Goal: Information Seeking & Learning: Find specific page/section

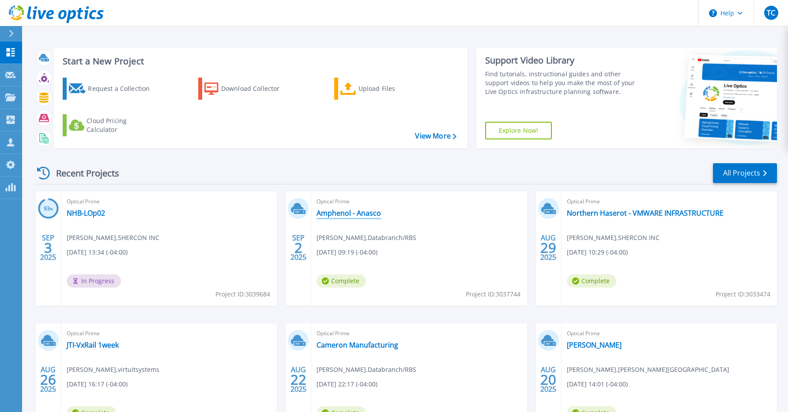
click at [348, 213] on link "Amphenol - Anasco" at bounding box center [348, 213] width 64 height 9
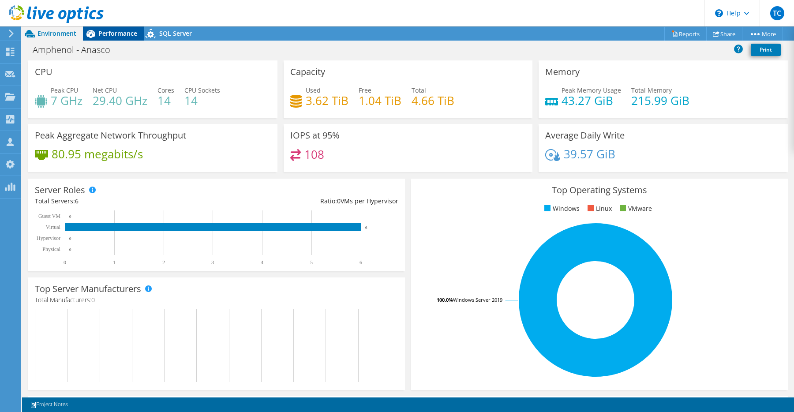
click at [112, 37] on span "Performance" at bounding box center [117, 33] width 39 height 8
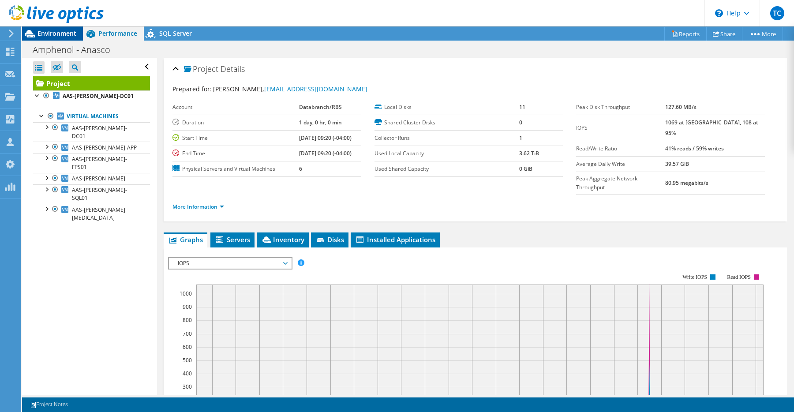
click at [64, 37] on span "Environment" at bounding box center [57, 33] width 39 height 8
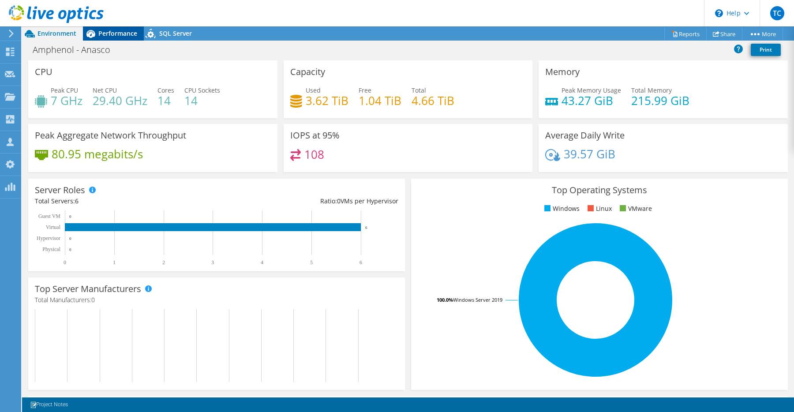
click at [130, 35] on span "Performance" at bounding box center [117, 33] width 39 height 8
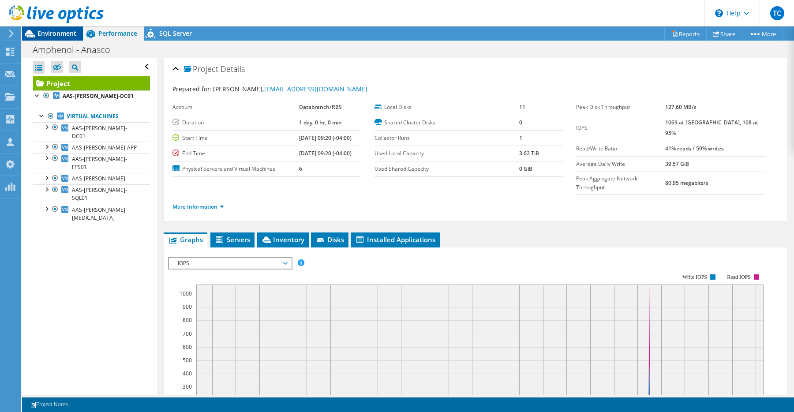
click at [59, 34] on span "Environment" at bounding box center [57, 33] width 39 height 8
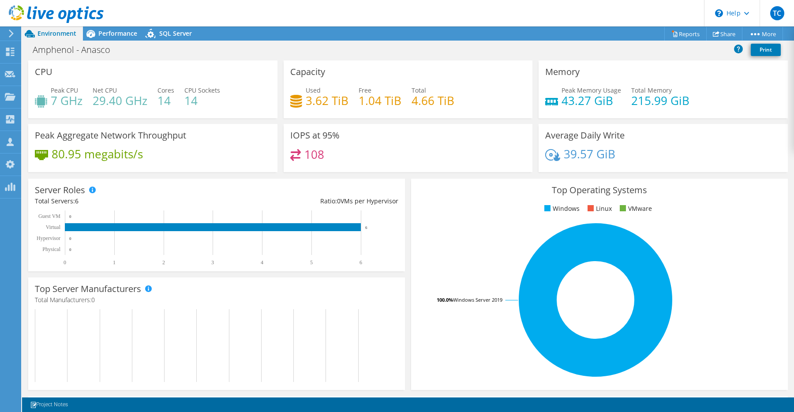
drag, startPoint x: 438, startPoint y: 103, endPoint x: 449, endPoint y: 106, distance: 11.5
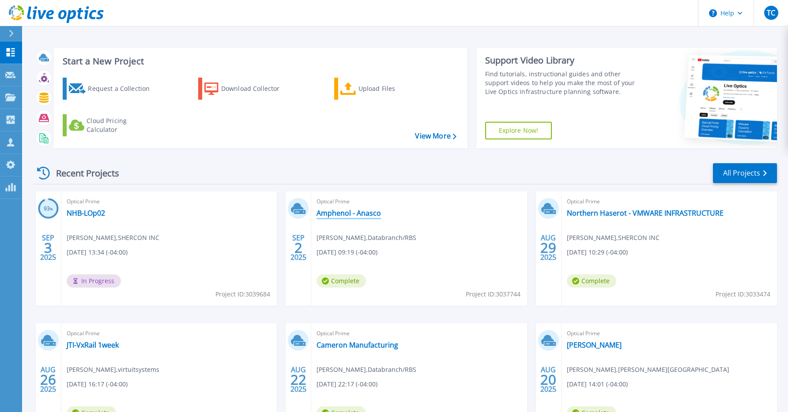
click at [361, 211] on link "Amphenol - Anasco" at bounding box center [348, 213] width 64 height 9
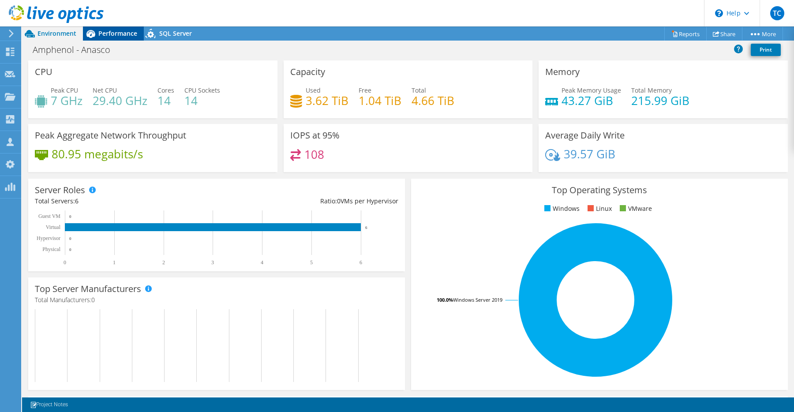
click at [117, 36] on span "Performance" at bounding box center [117, 33] width 39 height 8
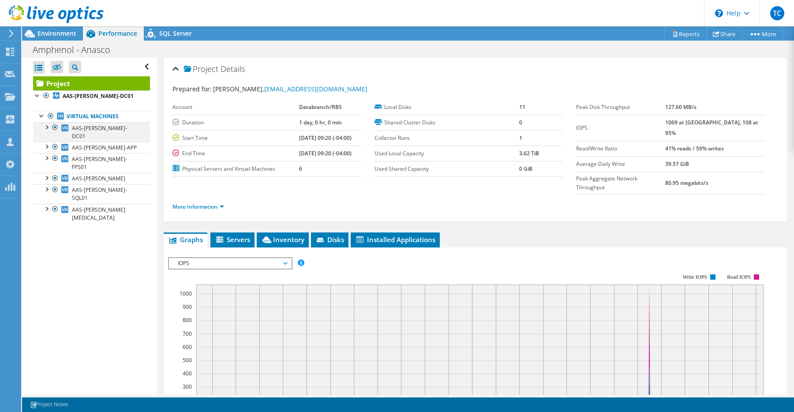
click at [46, 128] on div at bounding box center [46, 126] width 9 height 9
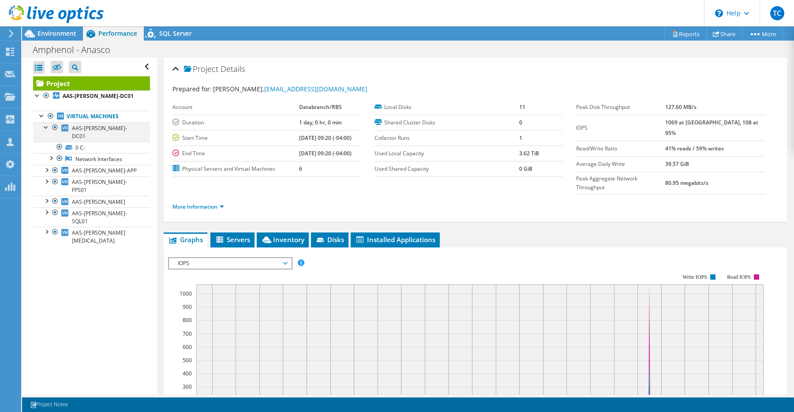
click at [47, 128] on div at bounding box center [46, 126] width 9 height 9
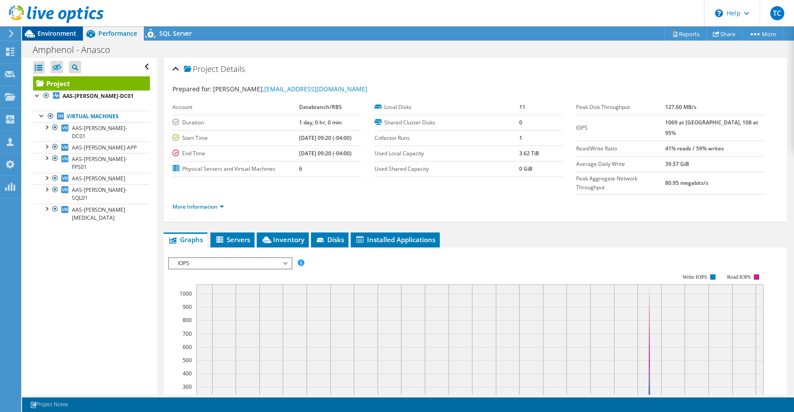
click at [66, 34] on span "Environment" at bounding box center [57, 33] width 39 height 8
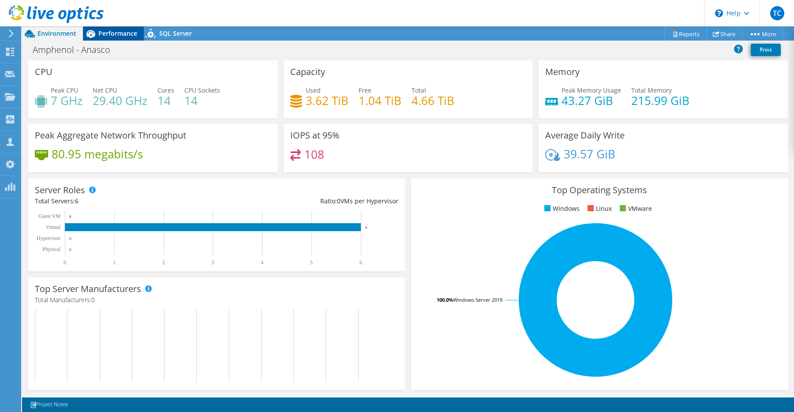
click at [111, 35] on span "Performance" at bounding box center [117, 33] width 39 height 8
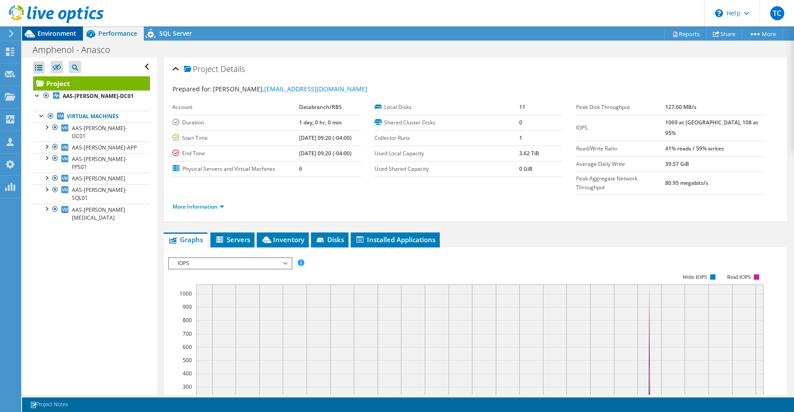
click at [71, 36] on span "Environment" at bounding box center [57, 33] width 39 height 8
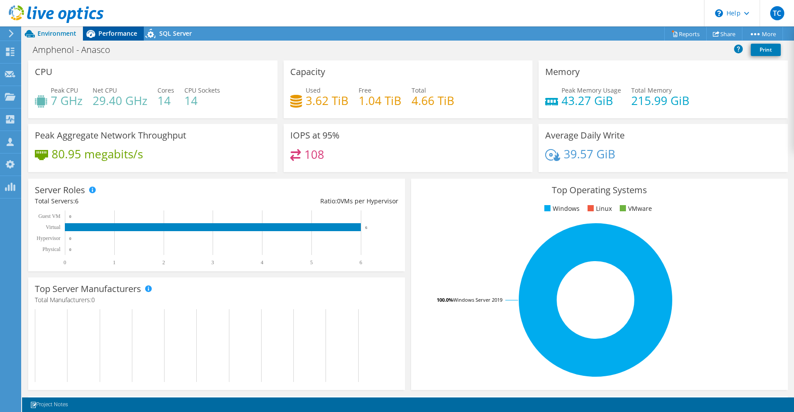
click at [110, 34] on span "Performance" at bounding box center [117, 33] width 39 height 8
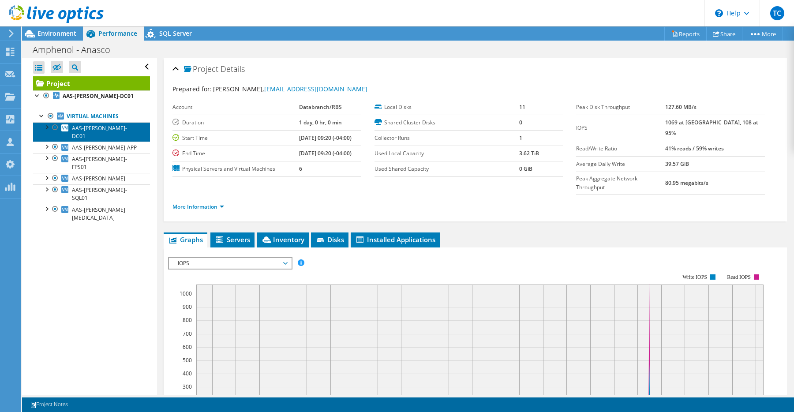
click at [113, 130] on link "AAS-ANA-DC01" at bounding box center [91, 131] width 117 height 19
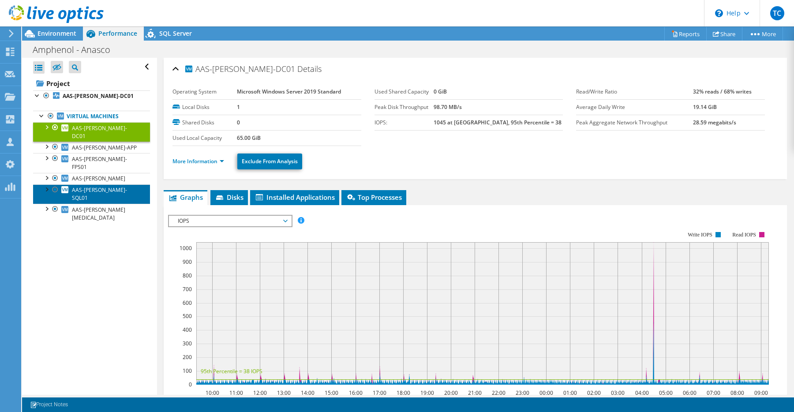
click at [121, 184] on link "AAS-ANA-SQL01" at bounding box center [91, 193] width 117 height 19
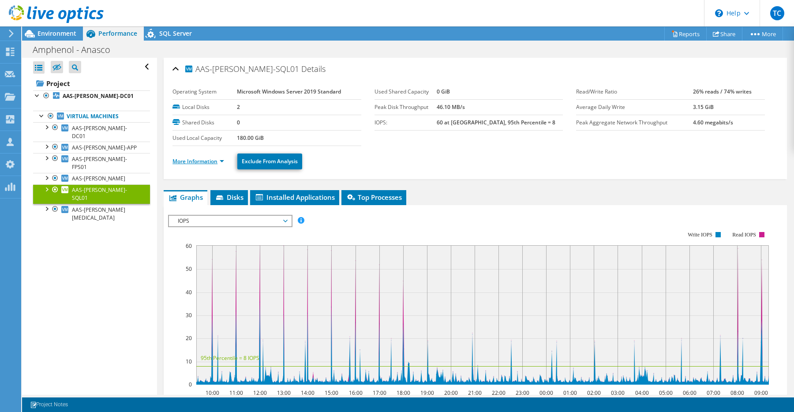
click at [214, 163] on link "More Information" at bounding box center [199, 162] width 52 height 8
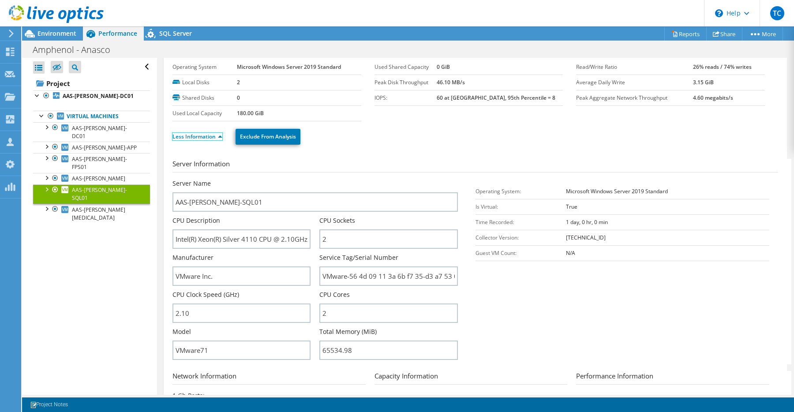
scroll to position [36, 0]
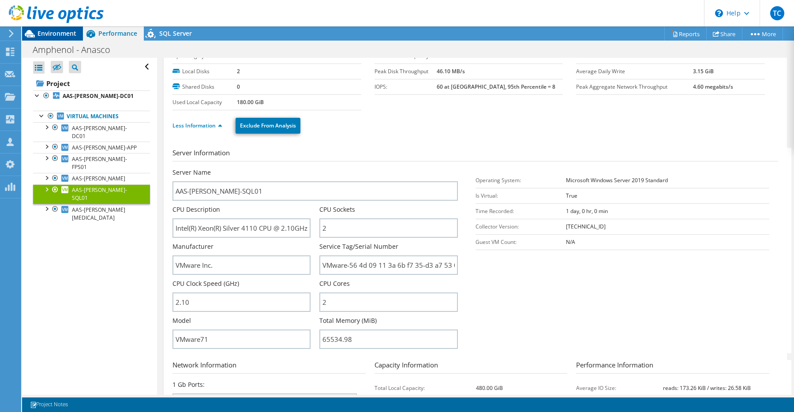
click at [58, 35] on span "Environment" at bounding box center [57, 33] width 39 height 8
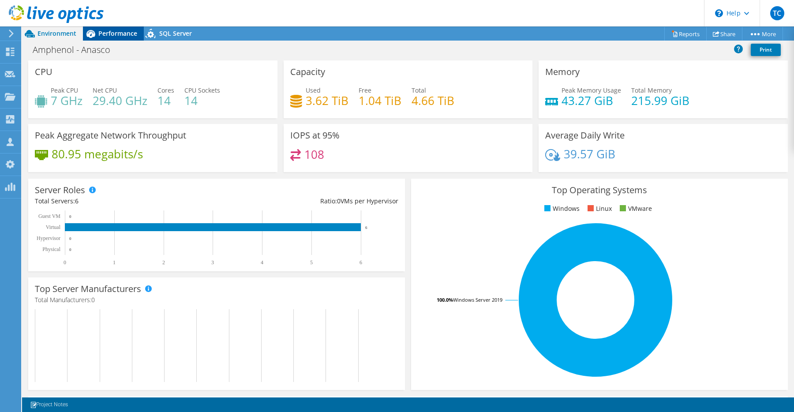
click at [98, 31] on span "Performance" at bounding box center [117, 33] width 39 height 8
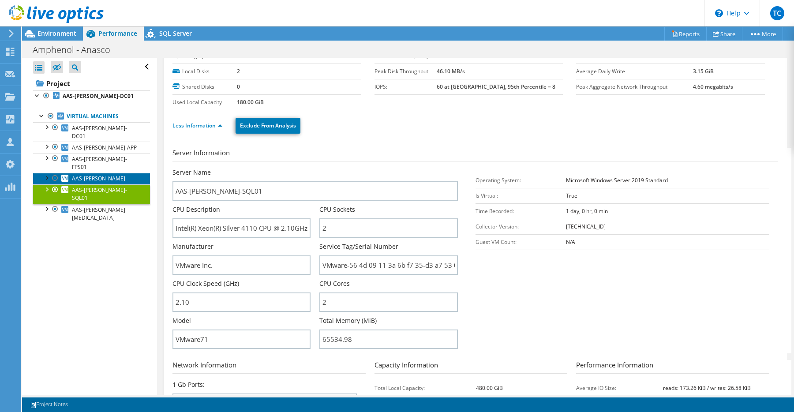
click at [108, 175] on span "AAS-ANA-NETSERV" at bounding box center [98, 179] width 53 height 8
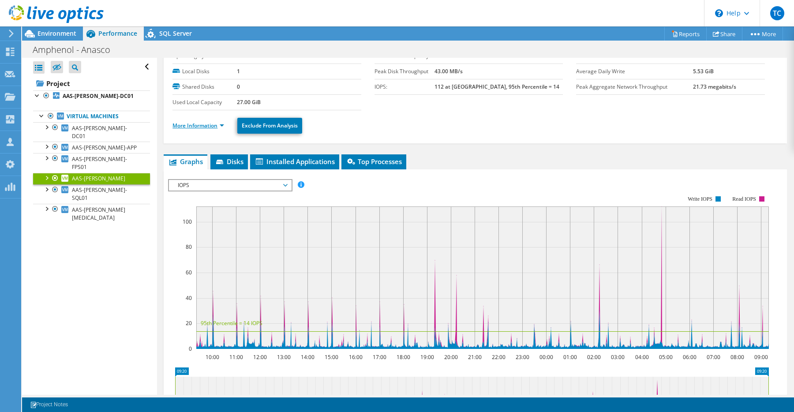
click at [216, 129] on link "More Information" at bounding box center [199, 126] width 52 height 8
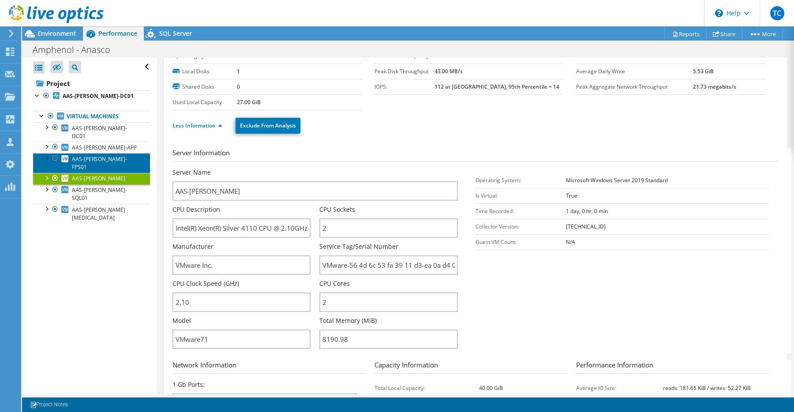
click at [94, 155] on span "AAS-ANA-FPS01" at bounding box center [99, 162] width 55 height 15
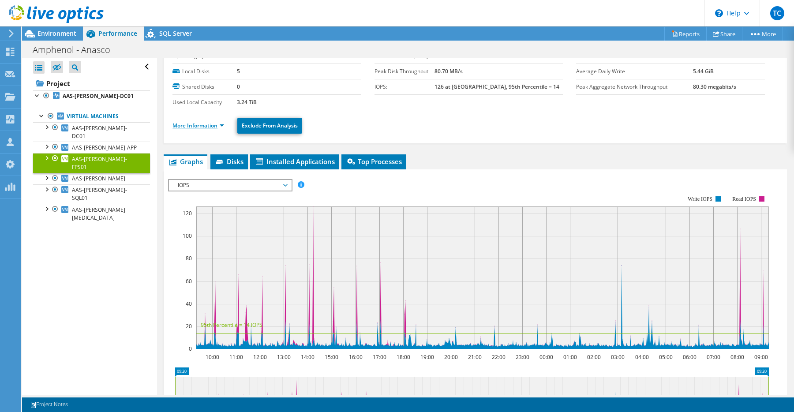
click at [209, 128] on link "More Information" at bounding box center [199, 126] width 52 height 8
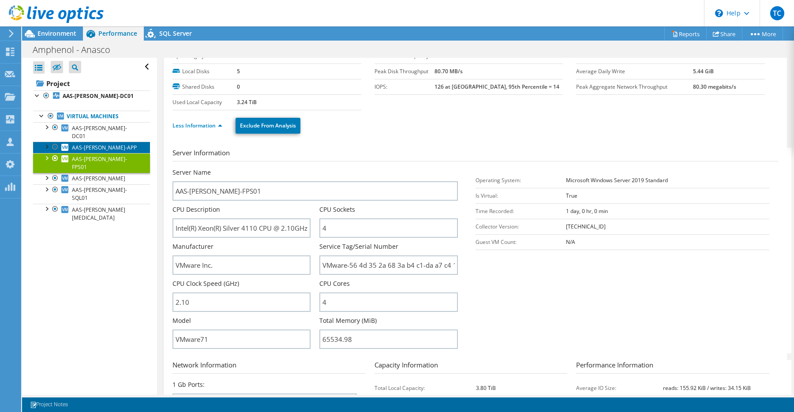
click at [122, 142] on link "AAS-ANA-APP" at bounding box center [91, 147] width 117 height 11
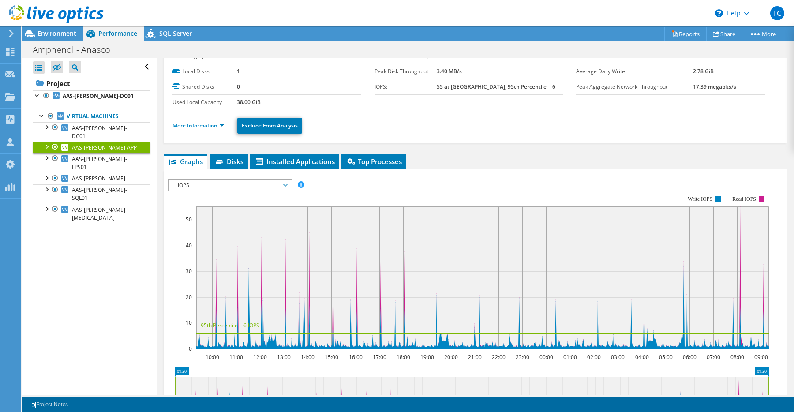
click at [217, 125] on link "More Information" at bounding box center [199, 126] width 52 height 8
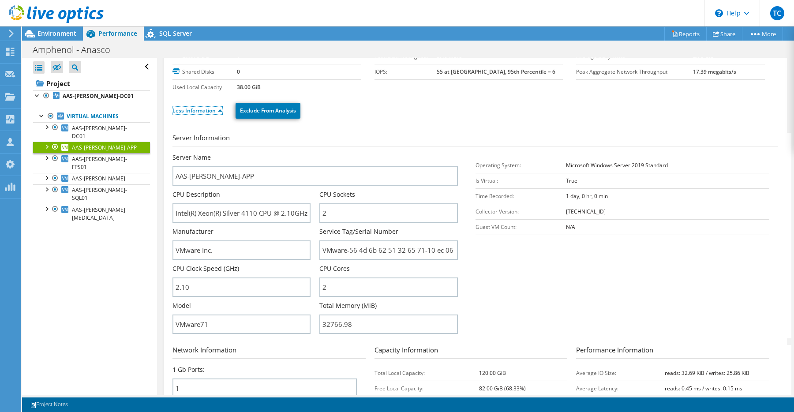
scroll to position [79, 0]
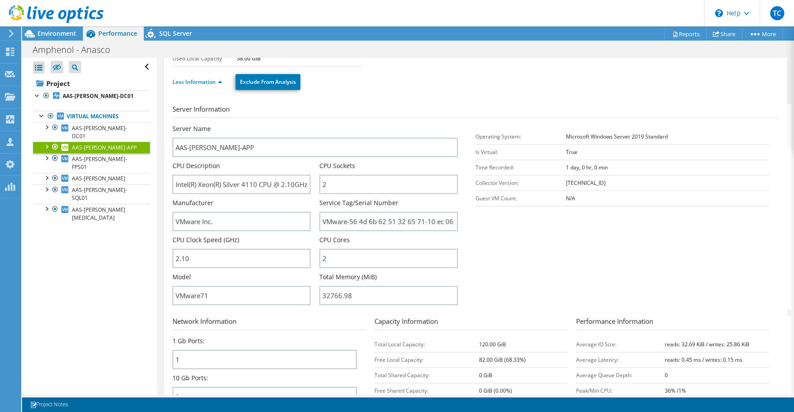
click at [57, 17] on icon at bounding box center [56, 14] width 95 height 18
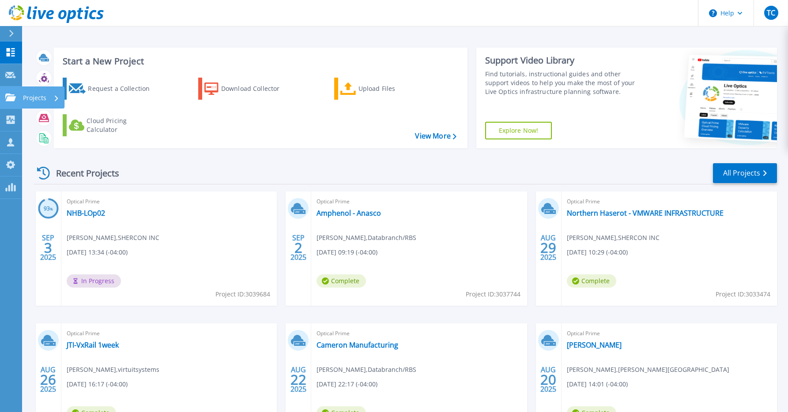
click at [16, 98] on div "Projects" at bounding box center [25, 98] width 41 height 8
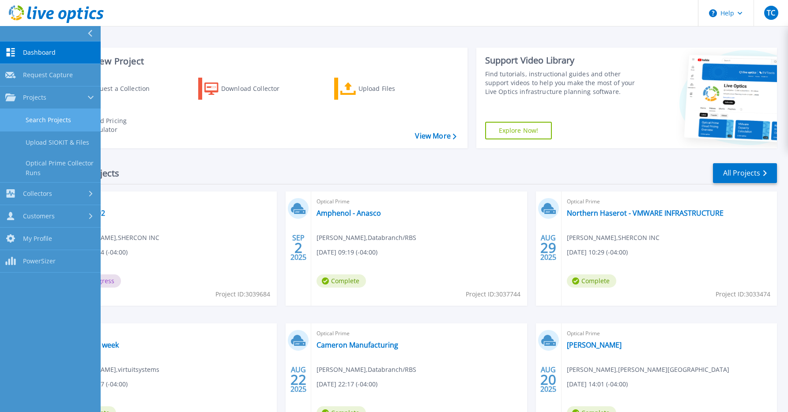
click at [38, 113] on link "Search Projects" at bounding box center [50, 120] width 101 height 23
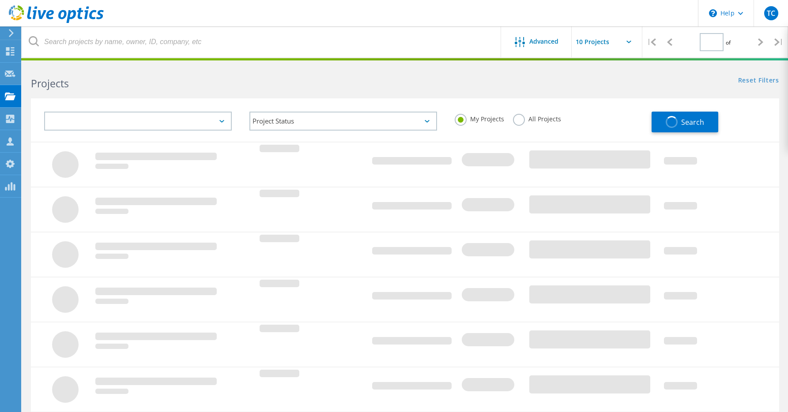
type input "2"
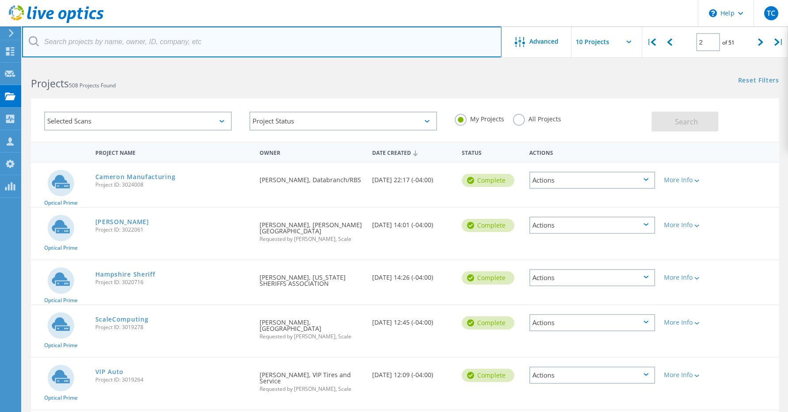
click at [176, 45] on input "text" at bounding box center [261, 41] width 479 height 31
paste input "[EMAIL_ADDRESS][DOMAIN_NAME]"
type input "[EMAIL_ADDRESS][DOMAIN_NAME]"
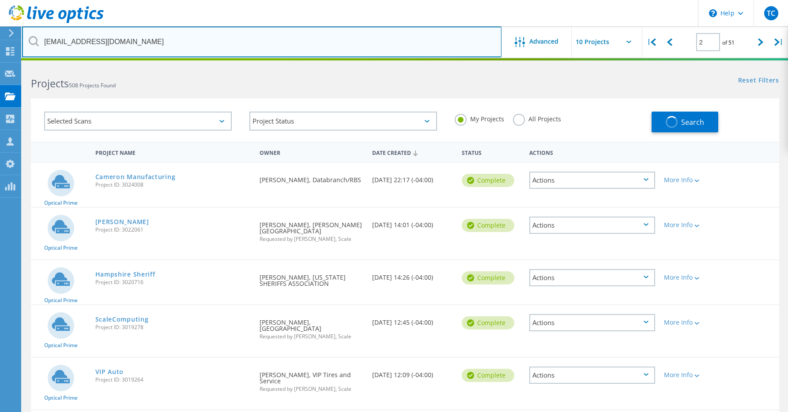
type input "1"
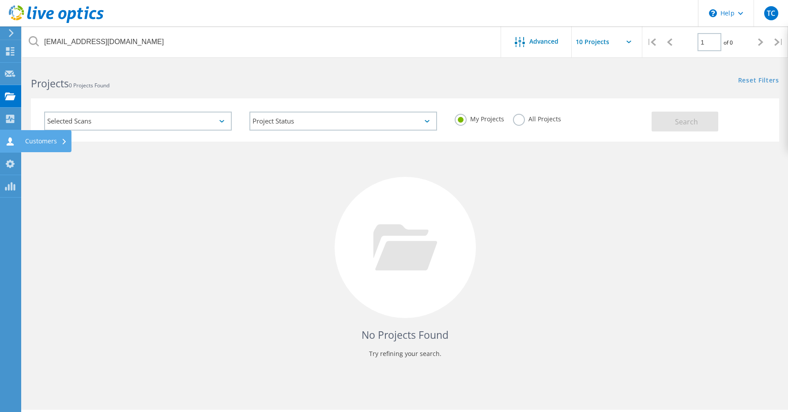
click at [38, 143] on div "Customers" at bounding box center [46, 141] width 42 height 6
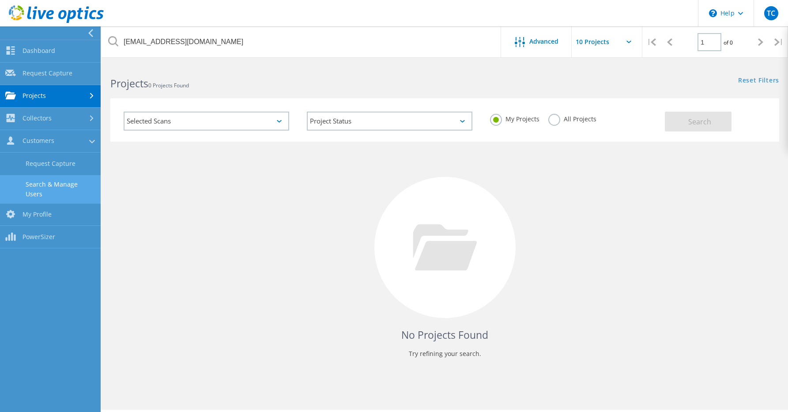
click at [78, 184] on link "Search & Manage Users" at bounding box center [50, 189] width 101 height 28
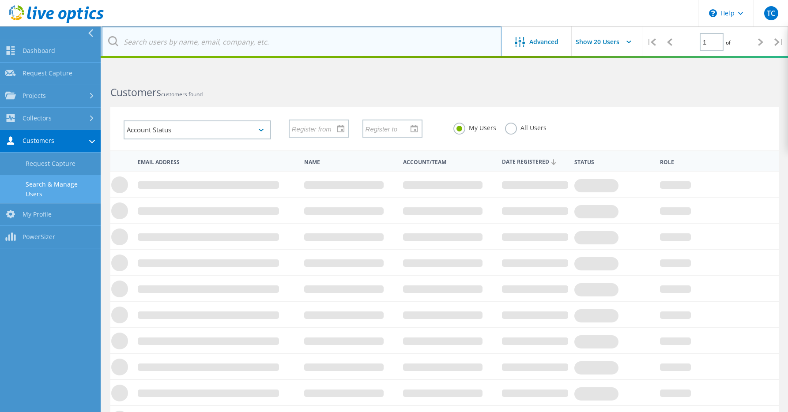
click at [199, 53] on input "text" at bounding box center [302, 41] width 400 height 31
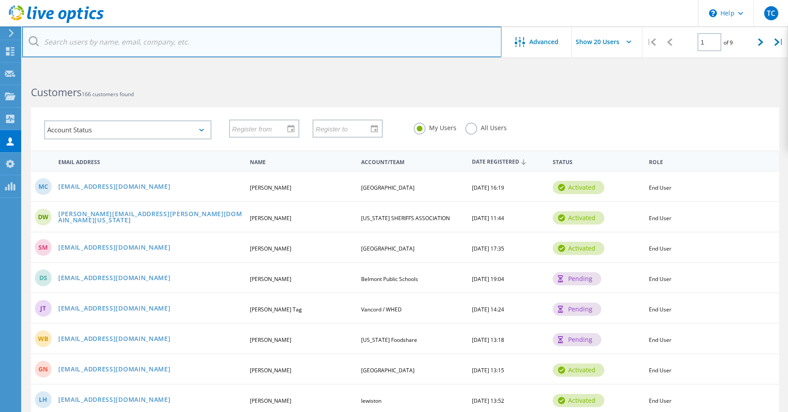
paste input "[EMAIL_ADDRESS][DOMAIN_NAME]"
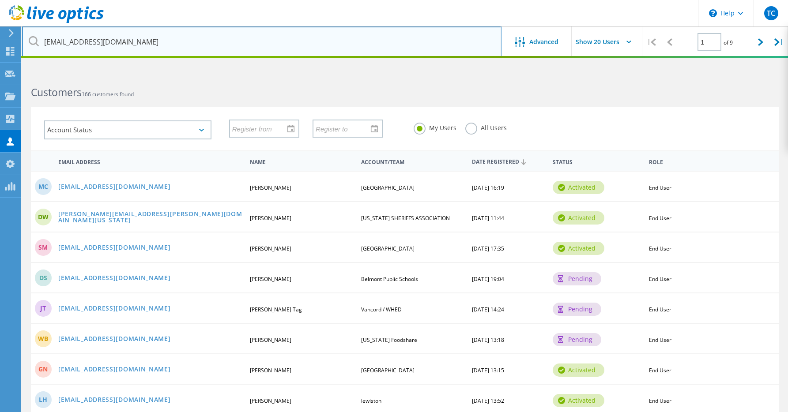
type input "[EMAIL_ADDRESS][DOMAIN_NAME]"
